Goal: Complete application form: Complete application form

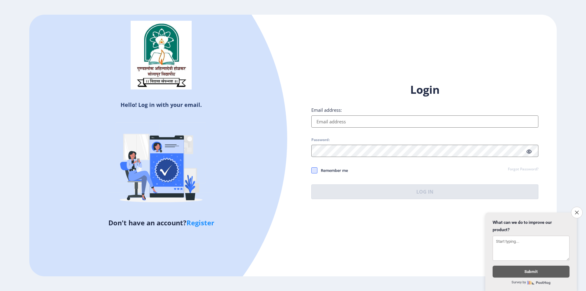
type input "[EMAIL_ADDRESS][DOMAIN_NAME]"
click at [315, 171] on span at bounding box center [314, 170] width 6 height 6
click at [312, 170] on input "Remember me" at bounding box center [311, 170] width 0 height 0
checkbox input "true"
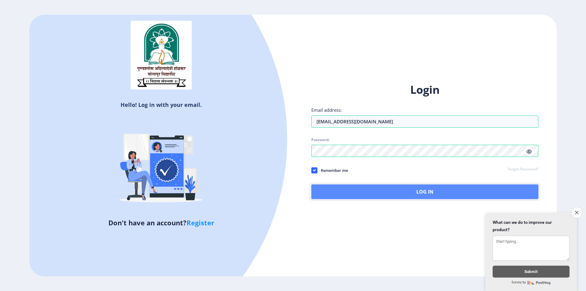
click at [350, 191] on button "Log In" at bounding box center [424, 191] width 227 height 15
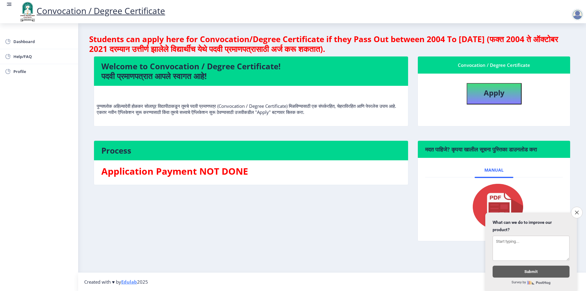
click at [220, 77] on h4 "Welcome to Convocation / Degree Certificate! पदवी प्रमाणपत्रात आपले स्वागत आहे!" at bounding box center [250, 71] width 299 height 20
click at [494, 101] on button "Apply" at bounding box center [494, 93] width 55 height 21
select select
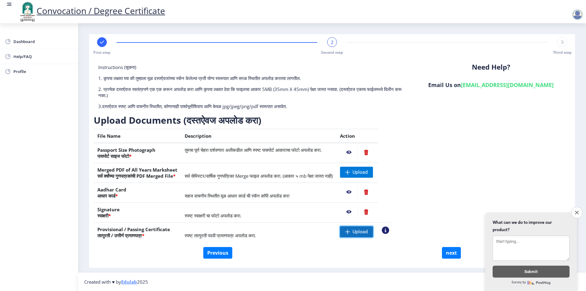
click at [366, 234] on span "Upload" at bounding box center [356, 231] width 33 height 11
click at [358, 233] on nb-action at bounding box center [349, 231] width 18 height 11
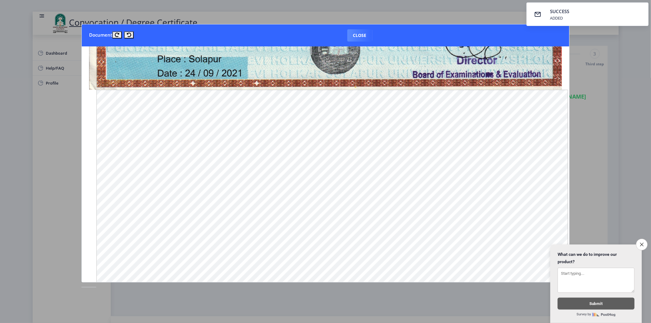
scroll to position [305, 0]
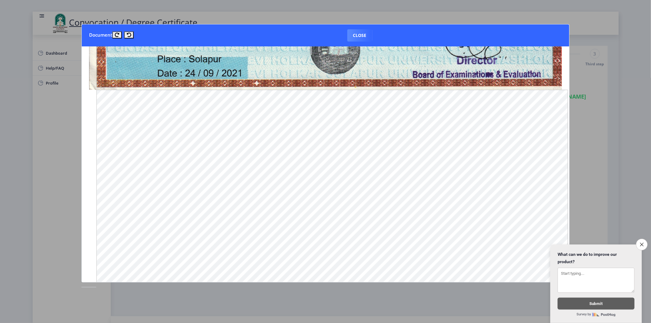
click at [585, 115] on div at bounding box center [325, 161] width 651 height 323
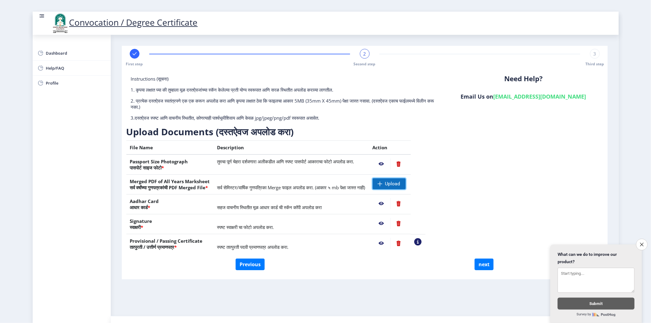
click at [405, 185] on span "Upload" at bounding box center [389, 183] width 33 height 11
click at [132, 51] on rect at bounding box center [135, 54] width 6 height 6
select select "Regular"
select select "Chemistry"
select select "2020"
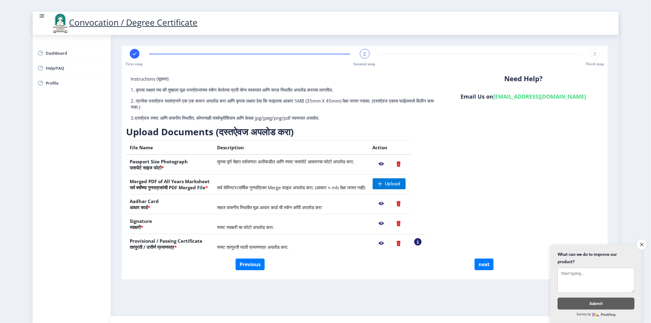
select select "October"
select select "Grade A"
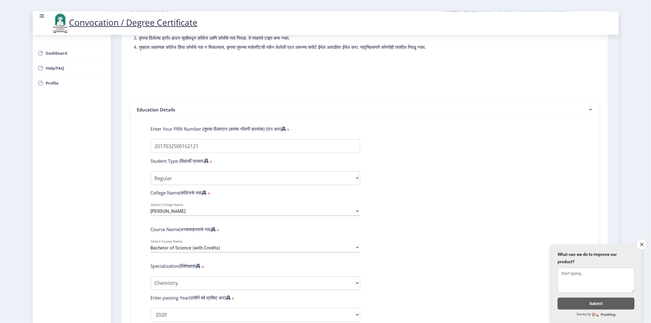
scroll to position [0, 0]
